Goal: Complete application form

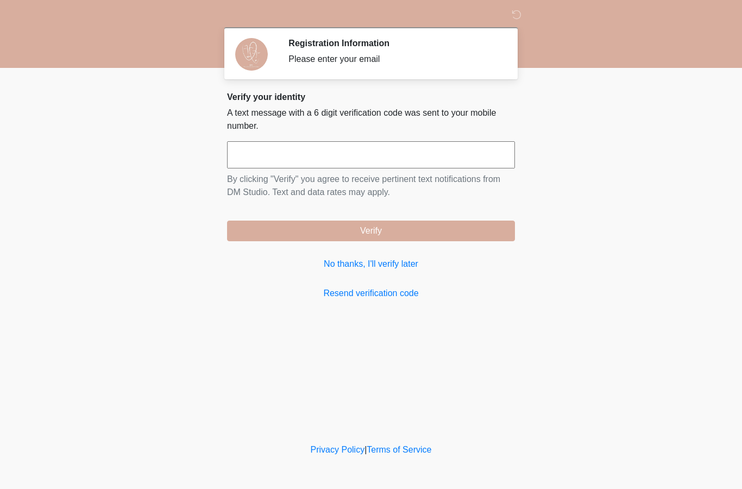
click at [295, 157] on input "text" at bounding box center [371, 154] width 288 height 27
type input "******"
click at [320, 244] on div "Verify your identity A text message with a 6 digit verification code was sent t…" at bounding box center [371, 196] width 288 height 208
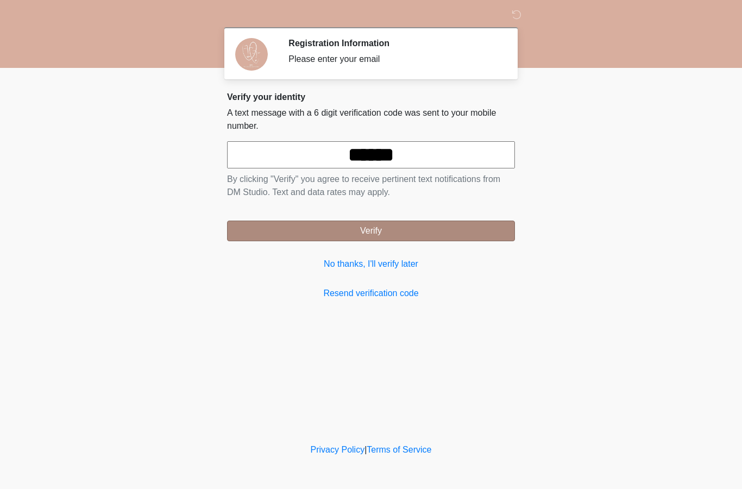
click at [317, 237] on button "Verify" at bounding box center [371, 230] width 288 height 21
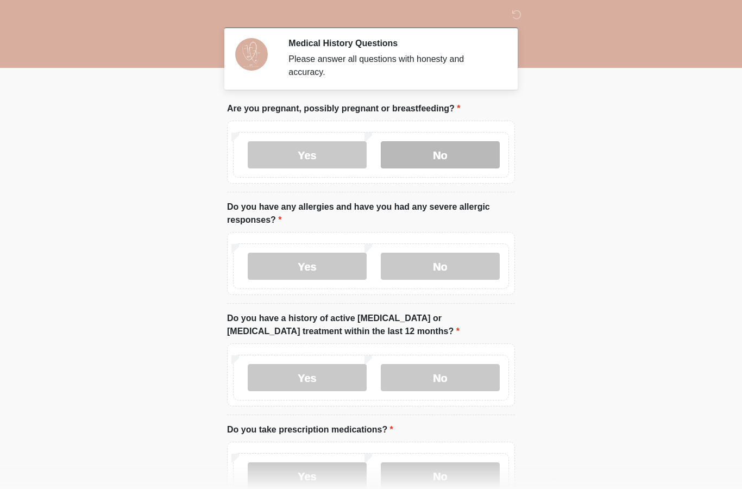
click at [451, 154] on label "No" at bounding box center [440, 154] width 119 height 27
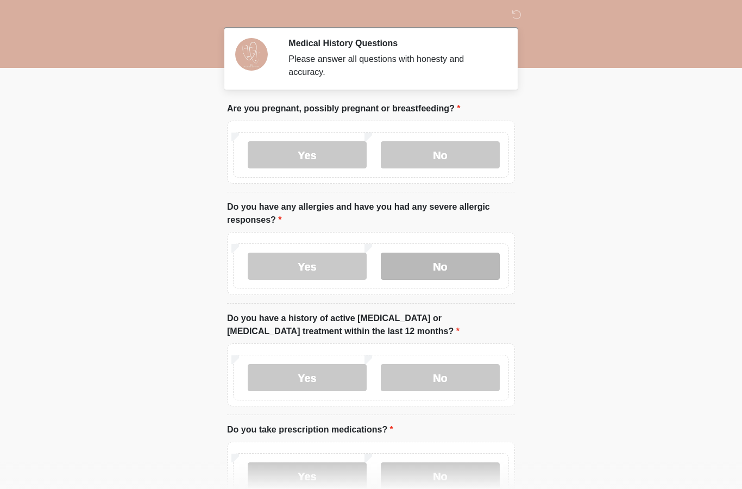
click at [441, 267] on label "No" at bounding box center [440, 266] width 119 height 27
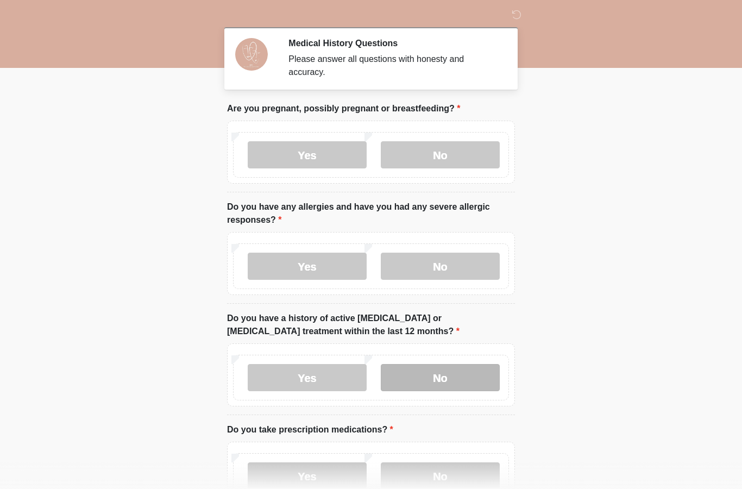
click at [455, 377] on label "No" at bounding box center [440, 377] width 119 height 27
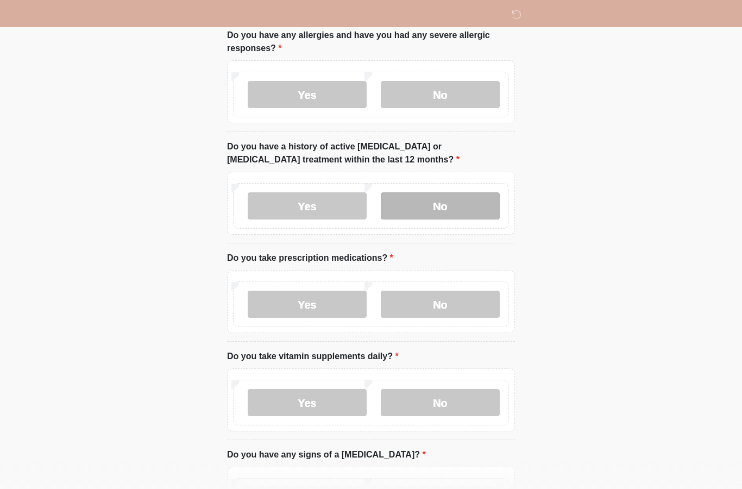
scroll to position [181, 0]
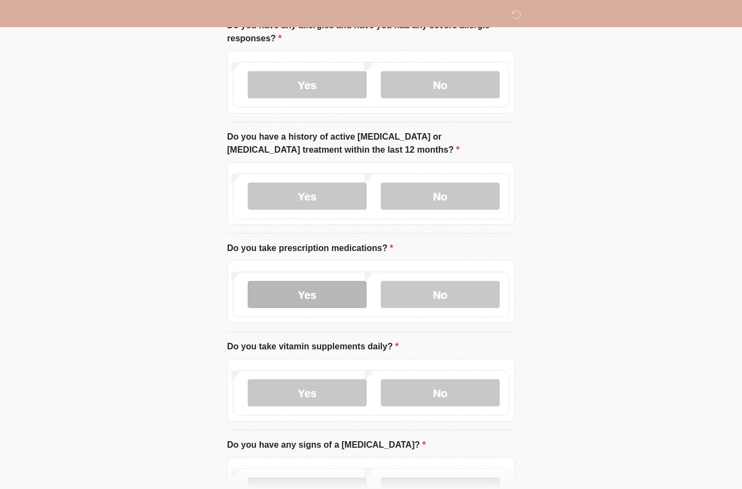
click at [287, 295] on label "Yes" at bounding box center [307, 294] width 119 height 27
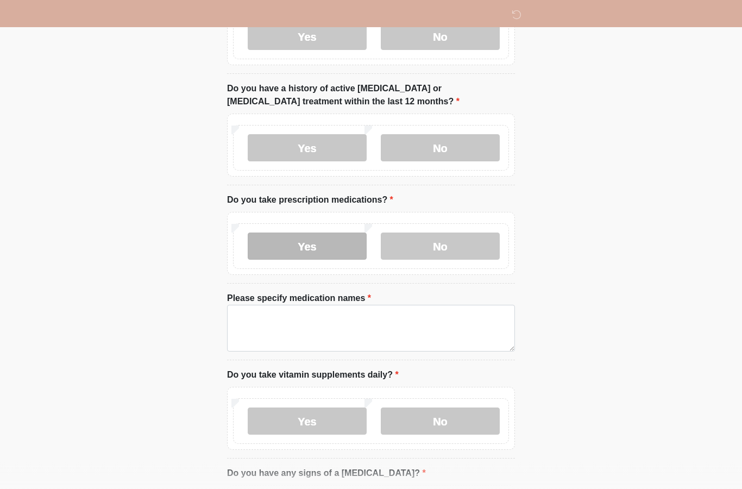
scroll to position [230, 0]
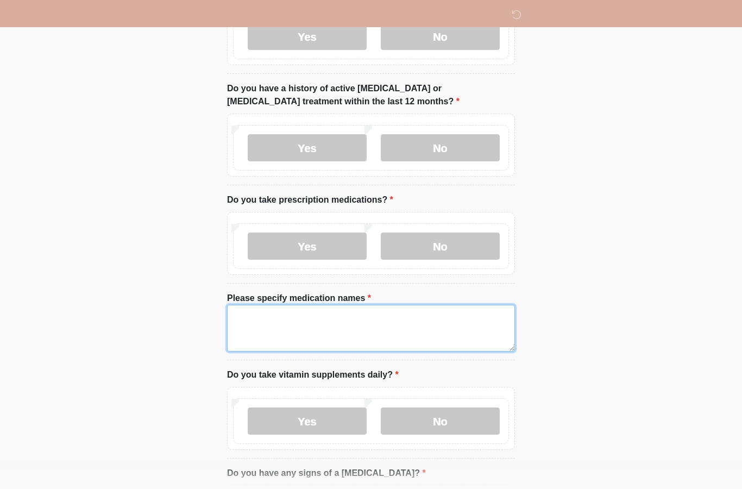
click at [472, 329] on textarea "Please specify medication names" at bounding box center [371, 328] width 288 height 47
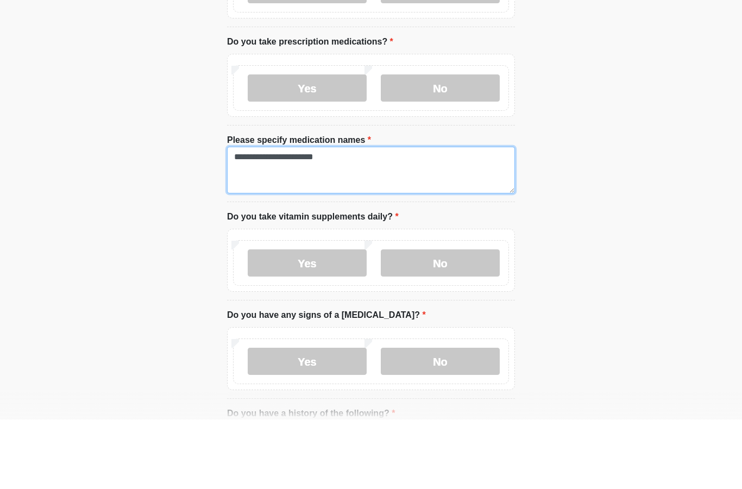
scroll to position [320, 0]
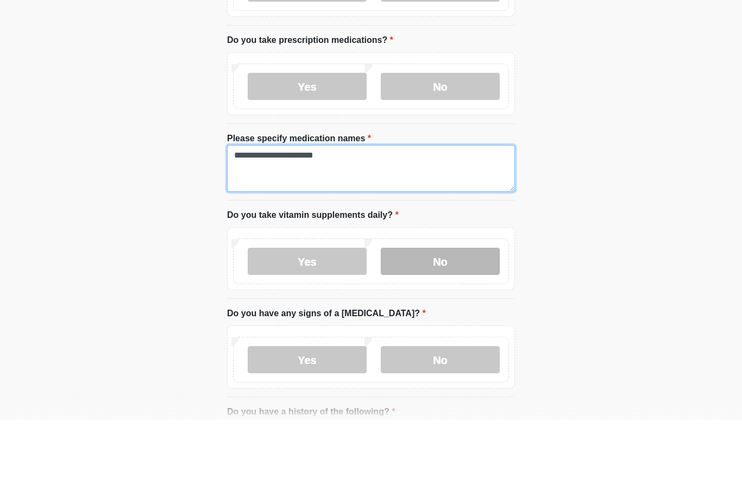
type textarea "**********"
click at [472, 317] on label "No" at bounding box center [440, 330] width 119 height 27
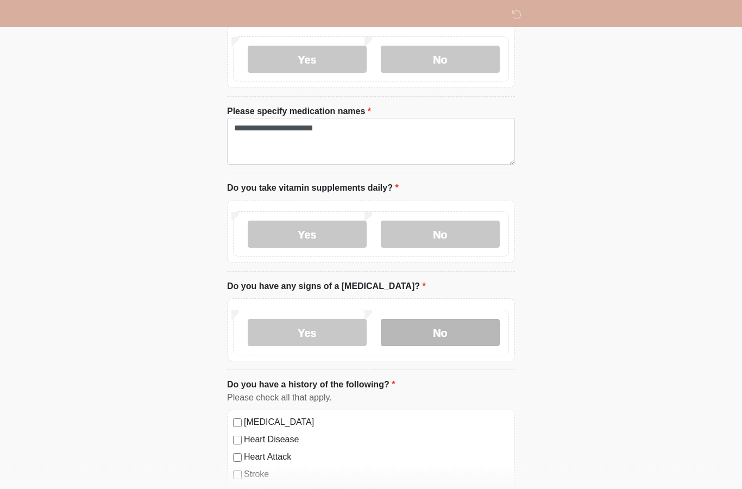
click at [464, 333] on label "No" at bounding box center [440, 332] width 119 height 27
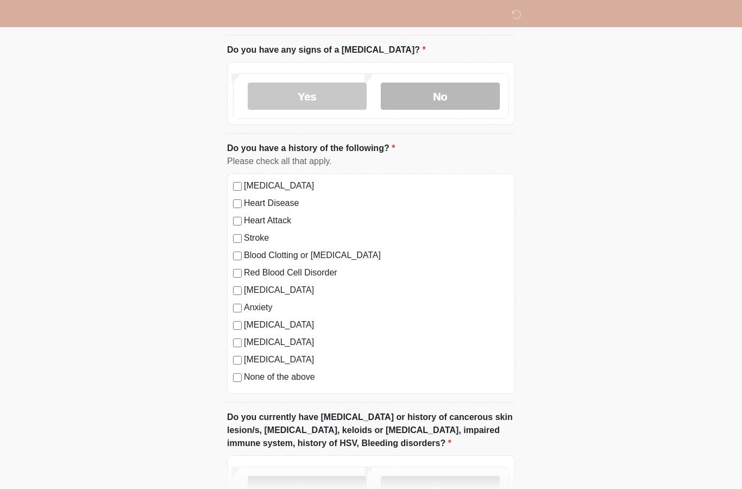
scroll to position [669, 0]
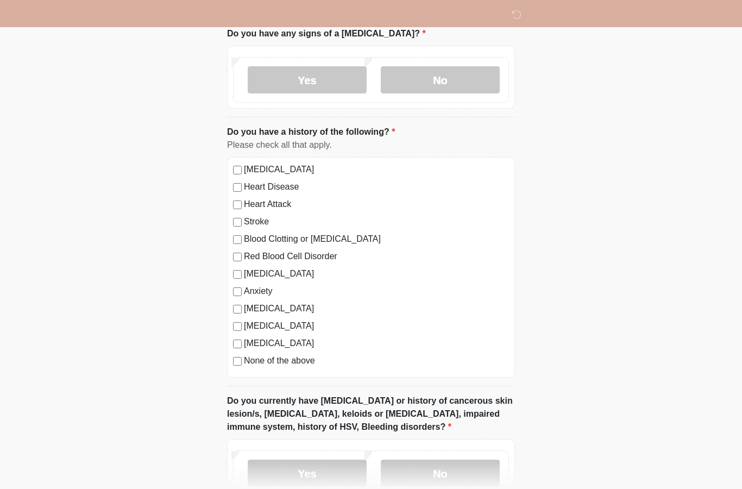
click at [294, 358] on label "None of the above" at bounding box center [376, 360] width 265 height 13
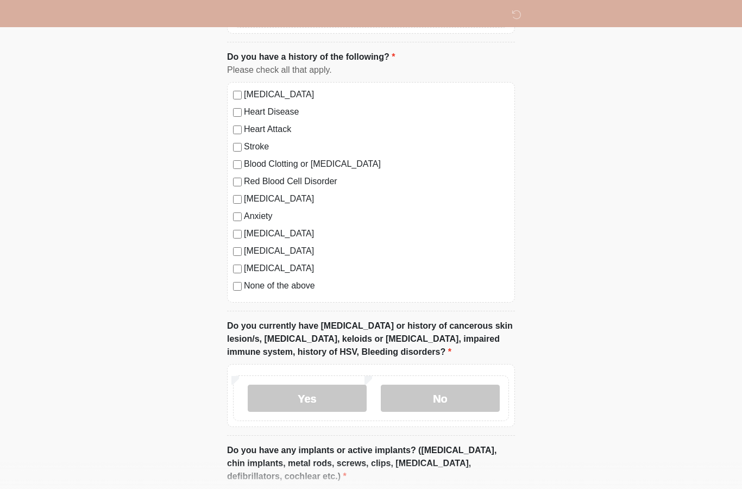
scroll to position [745, 0]
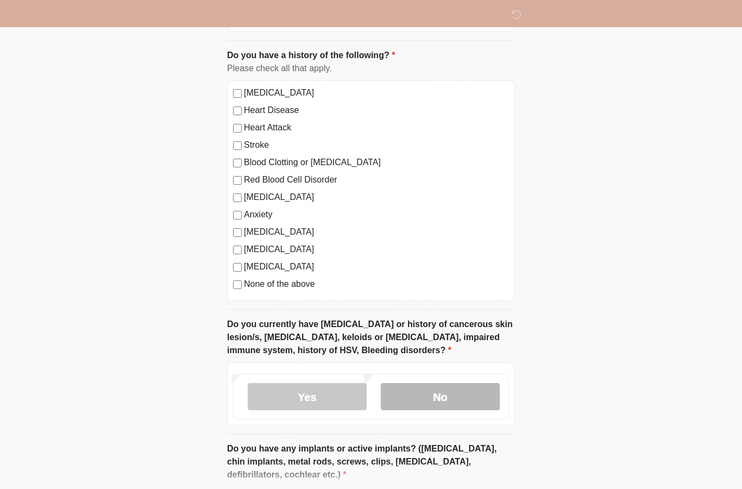
click at [446, 395] on label "No" at bounding box center [440, 396] width 119 height 27
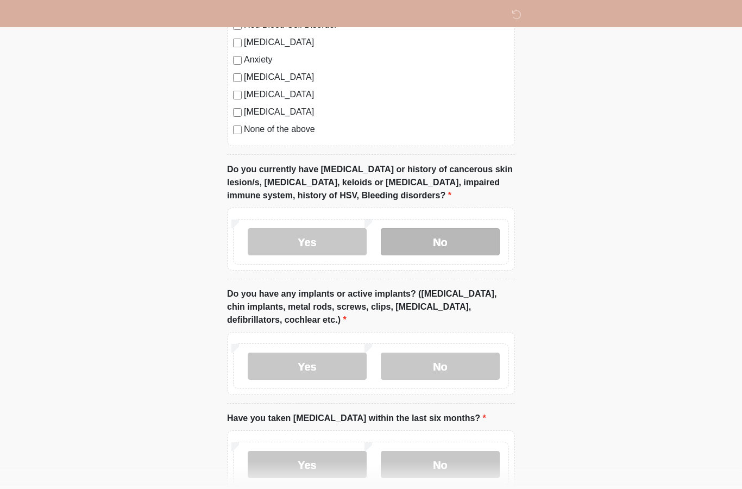
scroll to position [901, 0]
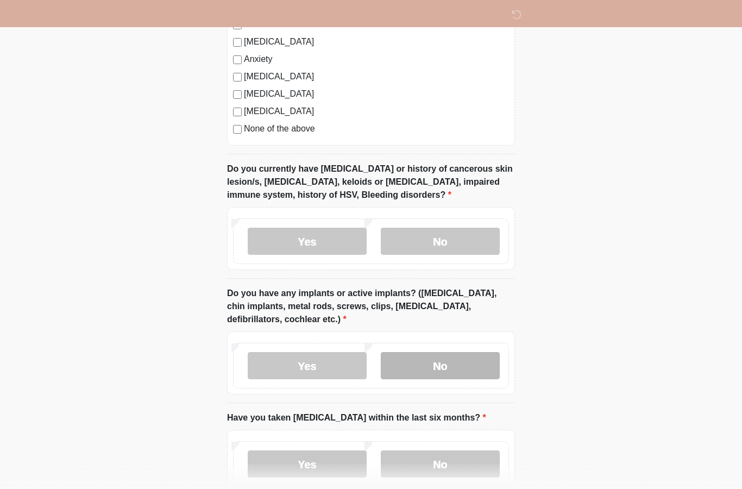
click at [453, 365] on label "No" at bounding box center [440, 365] width 119 height 27
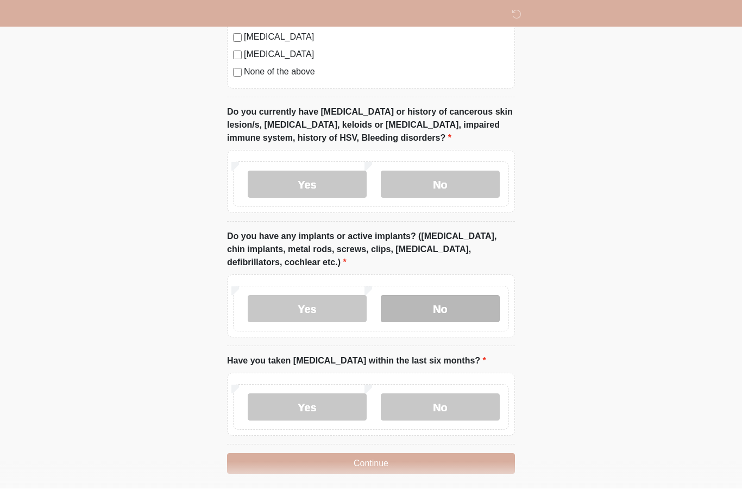
scroll to position [955, 0]
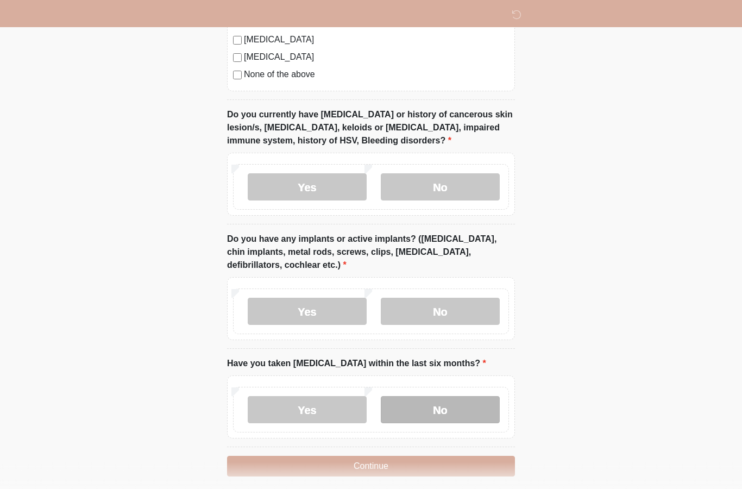
click at [462, 413] on label "No" at bounding box center [440, 409] width 119 height 27
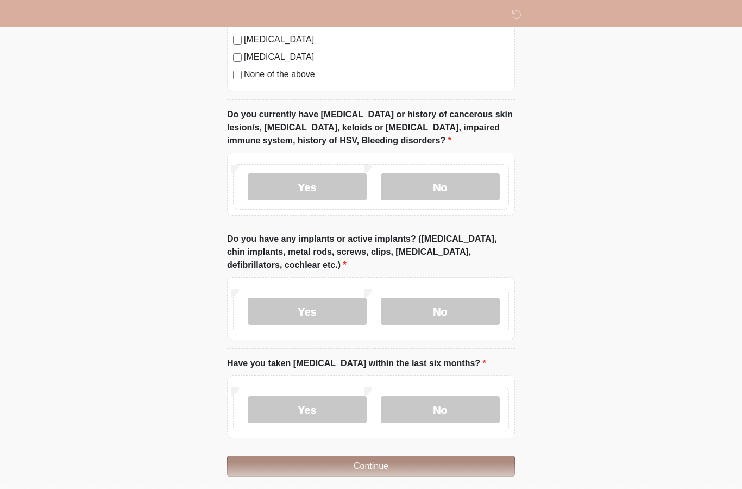
click at [425, 465] on button "Continue" at bounding box center [371, 466] width 288 height 21
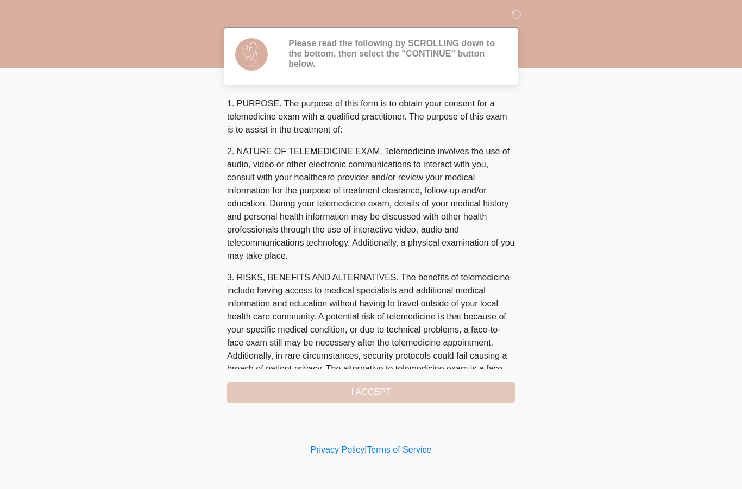
scroll to position [0, 0]
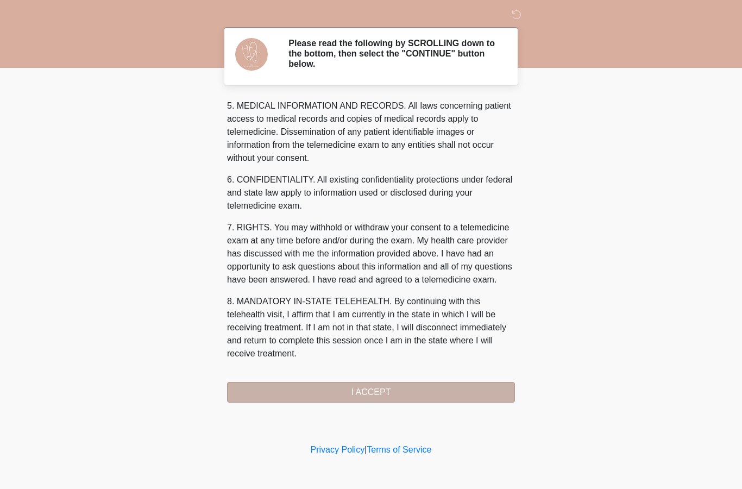
click at [397, 392] on button "I ACCEPT" at bounding box center [371, 392] width 288 height 21
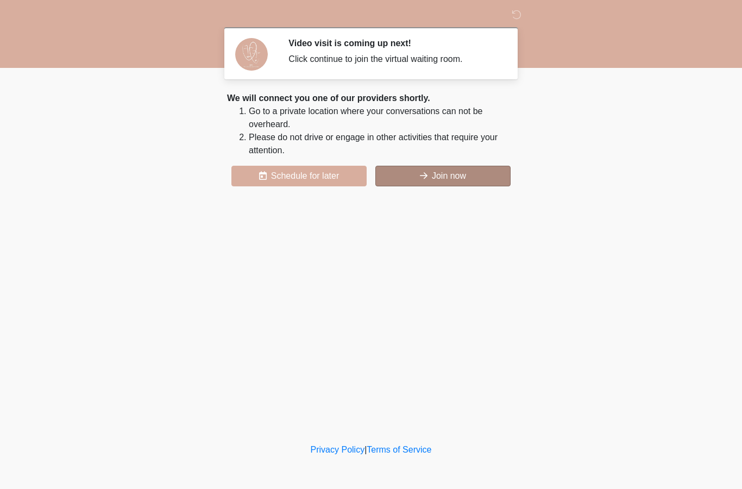
click at [471, 172] on button "Join now" at bounding box center [442, 176] width 135 height 21
